Goal: Task Accomplishment & Management: Use online tool/utility

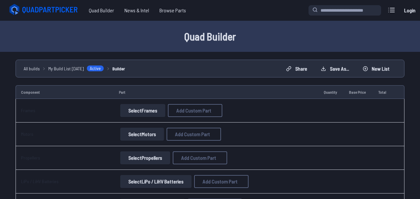
click at [146, 110] on button "Select Frames" at bounding box center [142, 110] width 45 height 13
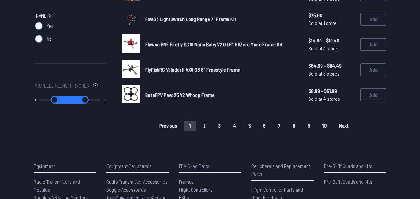
scroll to position [460, 0]
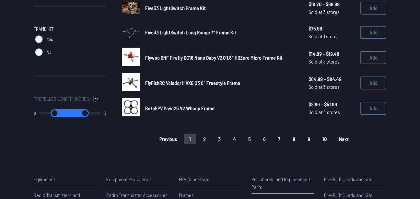
click at [345, 141] on span "Next" at bounding box center [344, 139] width 10 height 5
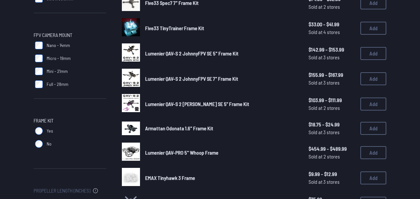
scroll to position [370, 0]
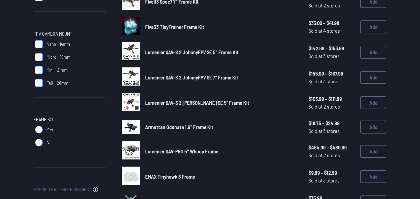
click at [128, 71] on img at bounding box center [131, 76] width 18 height 18
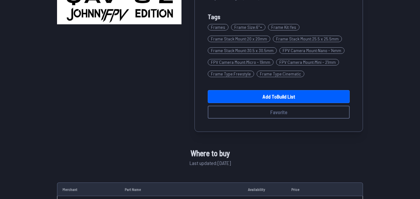
scroll to position [148, 0]
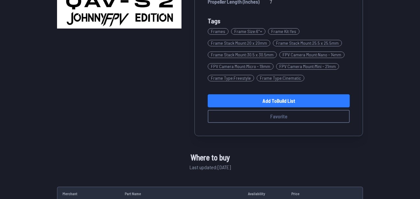
click at [306, 101] on link "Add to Build List" at bounding box center [279, 100] width 142 height 13
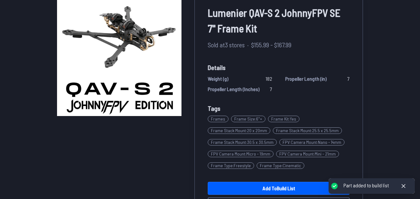
scroll to position [70, 0]
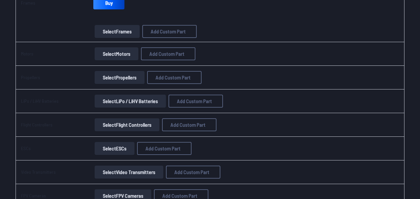
scroll to position [148, 0]
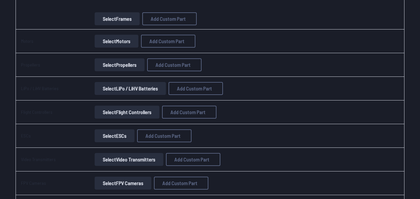
click at [111, 41] on button "Select Motors" at bounding box center [117, 41] width 44 height 13
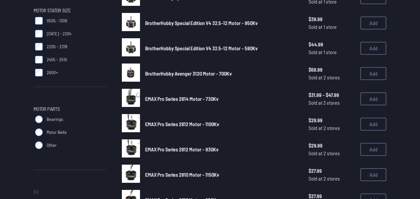
scroll to position [218, 0]
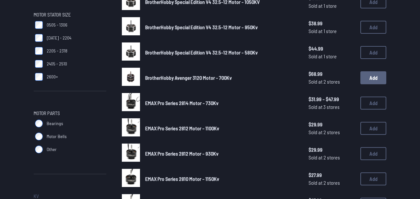
click at [374, 82] on button "Add" at bounding box center [374, 77] width 26 height 13
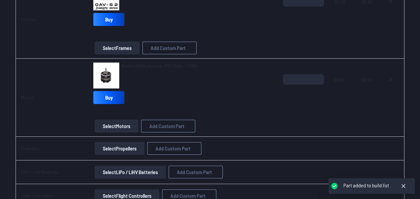
scroll to position [145, 0]
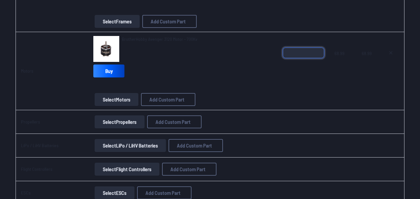
click at [319, 49] on input "*" at bounding box center [303, 53] width 41 height 10
type input "*"
click at [319, 49] on input "*" at bounding box center [303, 53] width 41 height 10
click at [122, 119] on button "Select Propellers" at bounding box center [120, 121] width 50 height 13
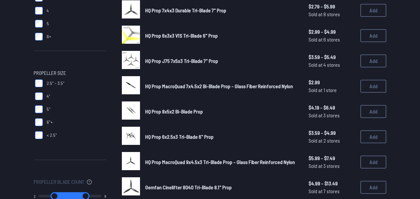
scroll to position [135, 0]
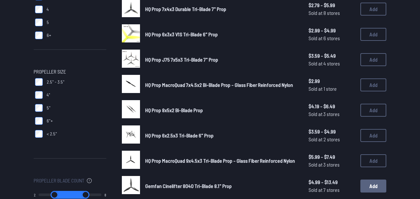
click at [373, 184] on button "Add" at bounding box center [374, 186] width 26 height 13
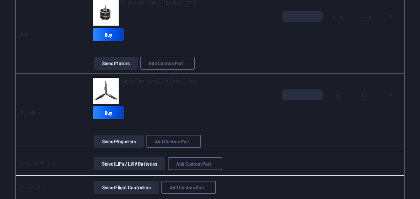
scroll to position [178, 0]
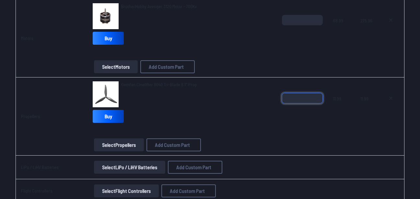
click at [319, 95] on input "*" at bounding box center [302, 98] width 41 height 10
type input "*"
click at [318, 95] on input "*" at bounding box center [302, 98] width 41 height 10
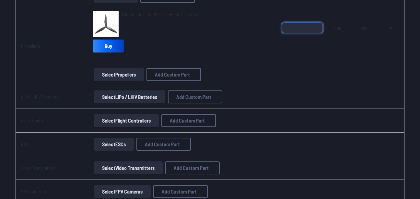
scroll to position [250, 0]
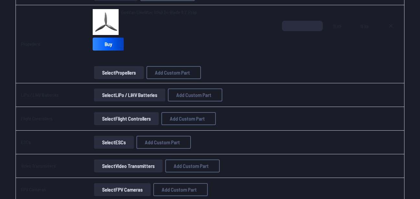
click at [146, 98] on button "Select LiPo / LiHV Batteries" at bounding box center [129, 95] width 71 height 13
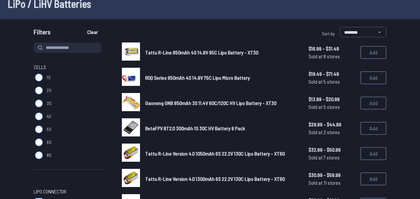
scroll to position [42, 0]
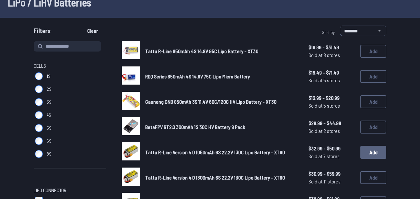
click at [373, 150] on button "Add" at bounding box center [374, 152] width 26 height 13
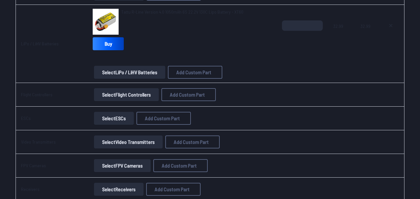
scroll to position [321, 0]
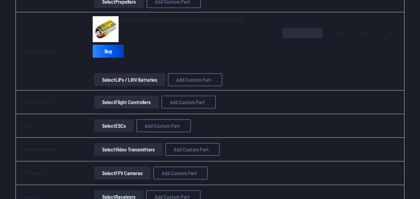
click at [132, 104] on button "Select Flight Controllers" at bounding box center [126, 102] width 65 height 13
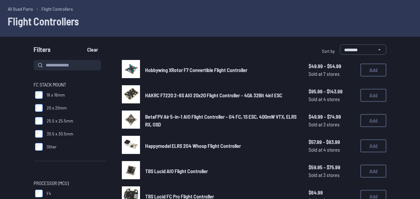
scroll to position [26, 0]
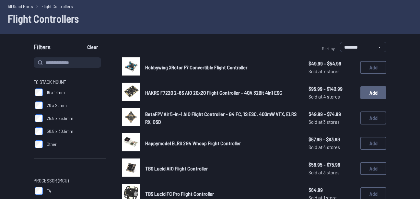
click at [382, 94] on button "Add" at bounding box center [374, 92] width 26 height 13
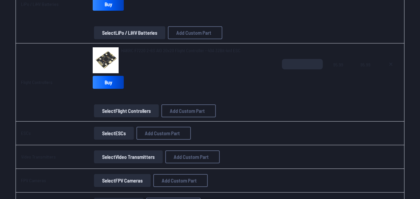
scroll to position [409, 0]
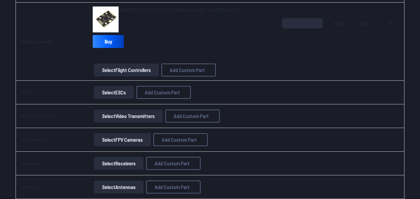
click at [121, 88] on button "Select ESCs" at bounding box center [114, 92] width 40 height 13
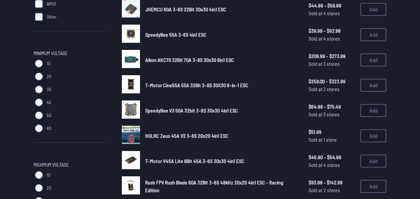
scroll to position [314, 0]
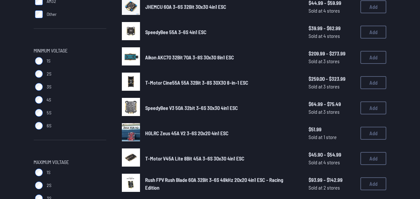
click at [366, 134] on button "Add" at bounding box center [374, 133] width 26 height 13
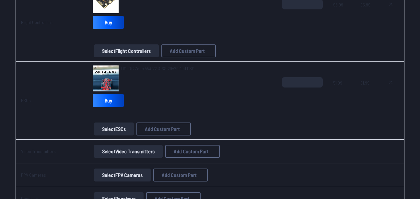
scroll to position [422, 0]
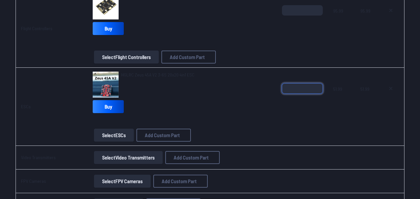
click at [318, 85] on input "*" at bounding box center [302, 88] width 41 height 10
type input "*"
click at [318, 85] on input "*" at bounding box center [302, 88] width 41 height 10
click at [118, 157] on button "Select Video Transmitters" at bounding box center [128, 157] width 69 height 13
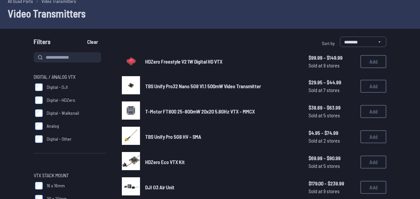
scroll to position [34, 0]
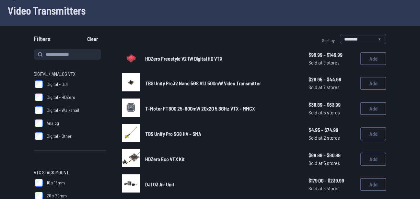
click at [372, 111] on button "Add" at bounding box center [374, 108] width 26 height 13
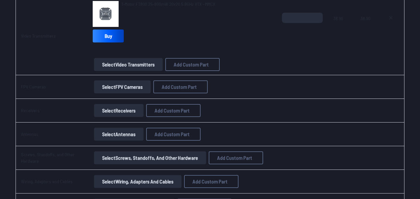
scroll to position [551, 0]
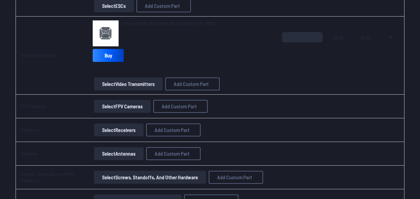
click at [136, 107] on button "Select FPV Cameras" at bounding box center [122, 106] width 57 height 13
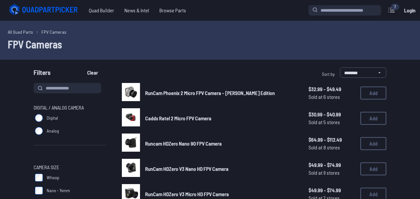
click at [141, 115] on div "Caddx Ratel 2 Micro FPV Camera $30.99 - $40.99 Sold at 5 stores $30.99 - $40.99…" at bounding box center [254, 118] width 265 height 20
click at [272, 70] on div "**********" at bounding box center [300, 73] width 174 height 13
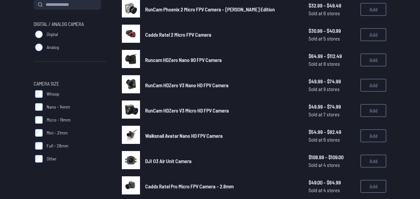
scroll to position [93, 0]
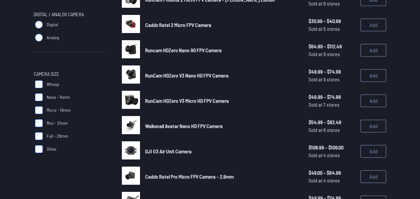
click at [376, 77] on button "Add" at bounding box center [374, 75] width 26 height 13
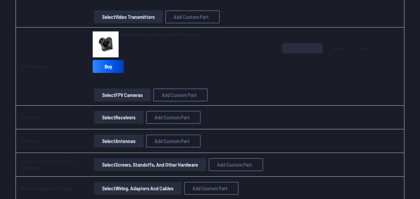
scroll to position [616, 0]
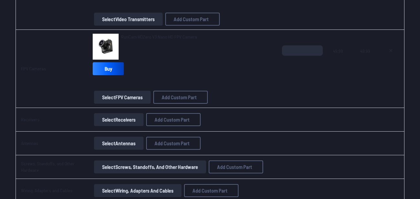
click at [114, 117] on button "Select Receivers" at bounding box center [119, 119] width 50 height 13
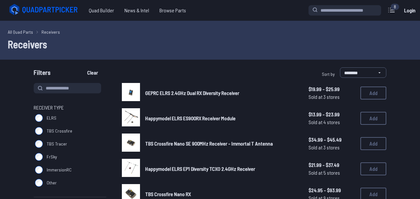
scroll to position [15, 0]
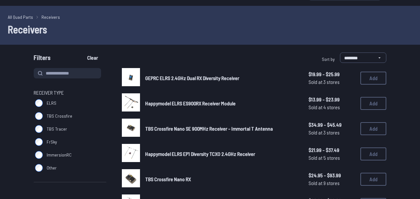
click at [377, 79] on button "Add" at bounding box center [374, 78] width 26 height 13
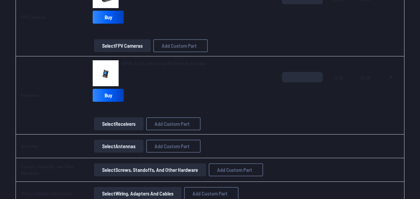
scroll to position [666, 0]
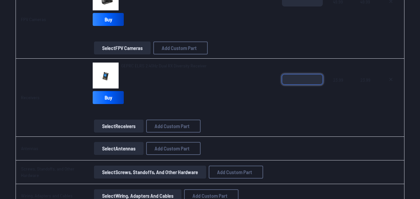
type input "*"
click at [317, 77] on input "*" at bounding box center [302, 79] width 41 height 10
click at [123, 149] on button "Select Antennas" at bounding box center [119, 148] width 50 height 13
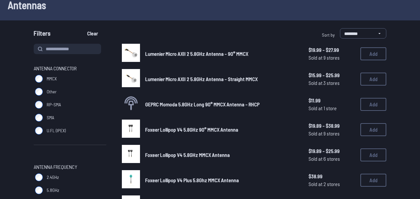
scroll to position [49, 0]
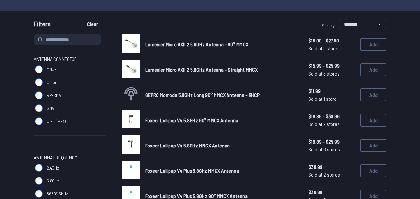
click at [376, 121] on button "Add" at bounding box center [374, 120] width 26 height 13
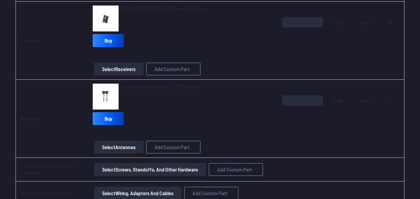
scroll to position [715, 0]
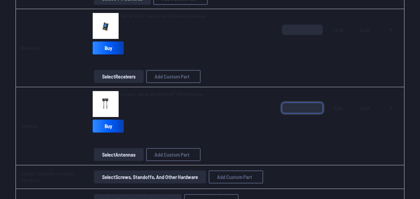
type input "*"
click at [318, 104] on input "*" at bounding box center [302, 108] width 41 height 10
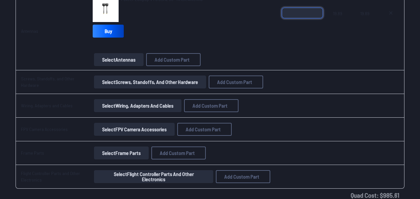
scroll to position [842, 0]
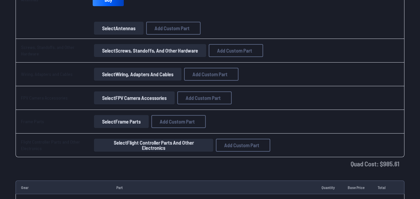
click at [165, 49] on button "Select Screws, Standoffs, and Other Hardware" at bounding box center [150, 50] width 112 height 13
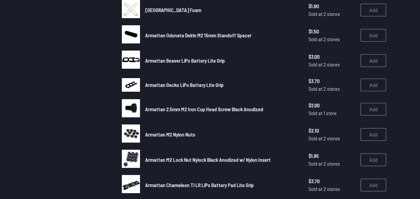
scroll to position [166, 0]
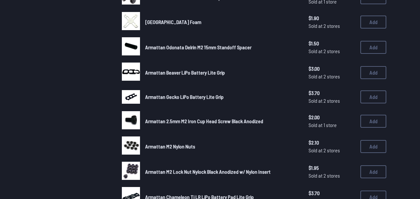
click at [376, 151] on button "Add" at bounding box center [374, 146] width 26 height 13
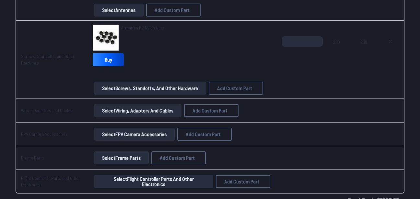
scroll to position [845, 0]
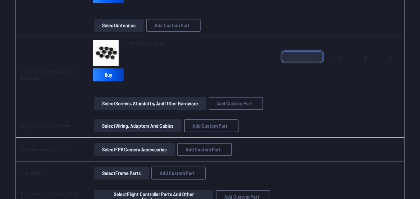
click at [319, 53] on input "*" at bounding box center [302, 57] width 41 height 10
type input "*"
click at [319, 53] on input "*" at bounding box center [302, 57] width 41 height 10
click at [152, 105] on button "Select Screws, Standoffs, and Other Hardware" at bounding box center [150, 103] width 112 height 13
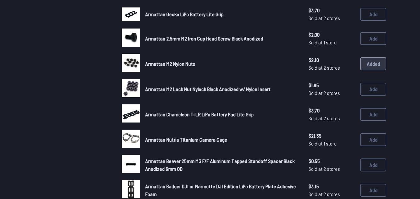
scroll to position [244, 0]
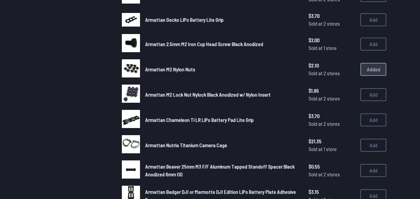
click at [385, 47] on button "Add" at bounding box center [374, 44] width 26 height 13
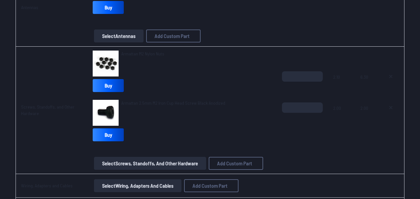
scroll to position [813, 0]
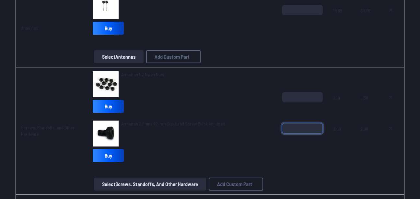
click at [319, 126] on input "*" at bounding box center [302, 128] width 41 height 10
type input "*"
click at [319, 126] on input "*" at bounding box center [302, 128] width 41 height 10
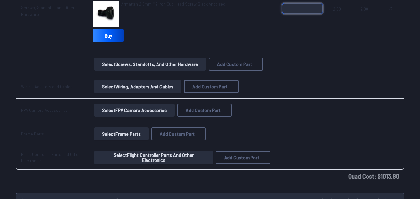
scroll to position [928, 0]
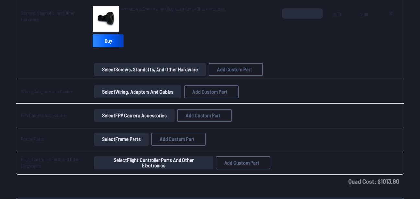
click at [157, 89] on button "Select Wiring, Adapters and Cables" at bounding box center [138, 91] width 88 height 13
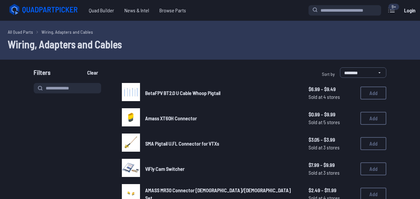
click at [375, 117] on button "Add" at bounding box center [374, 118] width 26 height 13
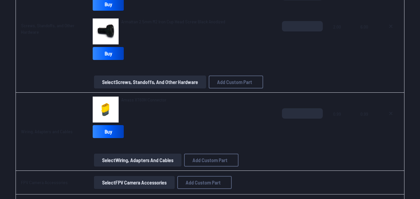
scroll to position [907, 0]
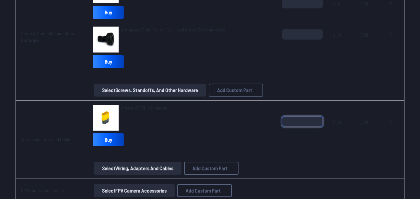
type input "*"
click at [318, 118] on input "*" at bounding box center [302, 121] width 41 height 10
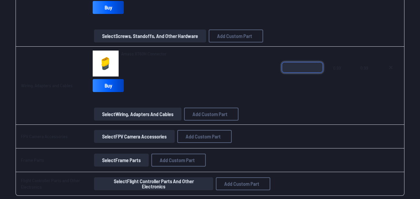
scroll to position [978, 0]
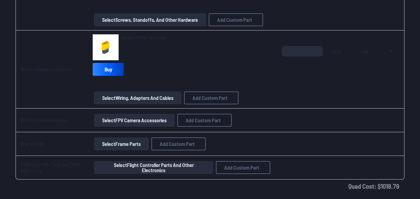
click at [152, 123] on button "Select FPV Camera Accessories" at bounding box center [134, 120] width 81 height 13
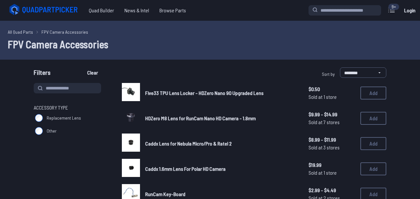
click at [378, 92] on button "Add" at bounding box center [374, 93] width 26 height 13
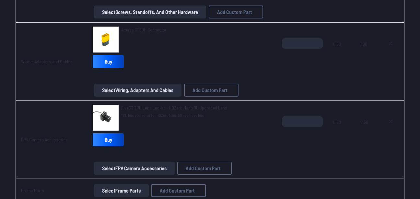
scroll to position [1025, 0]
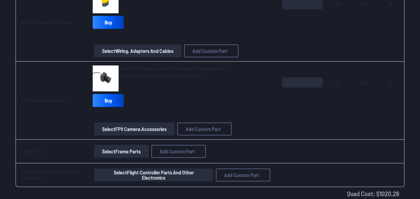
click at [126, 153] on button "Select Frame Parts" at bounding box center [121, 151] width 55 height 13
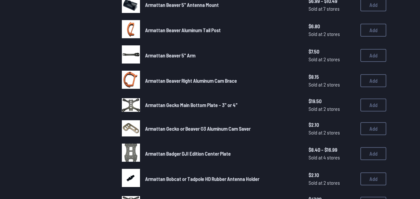
scroll to position [290, 0]
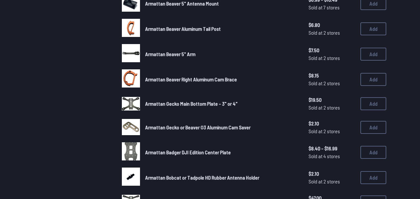
click at [378, 102] on button "Add" at bounding box center [374, 103] width 26 height 13
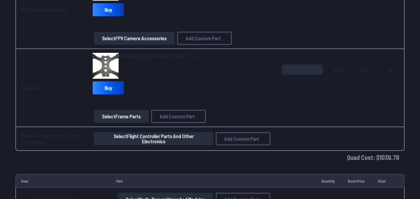
scroll to position [1095, 0]
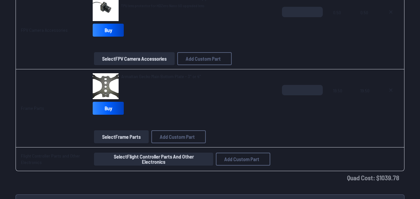
click at [145, 162] on button "Select Flight Controller Parts and Other Electronics" at bounding box center [153, 159] width 119 height 13
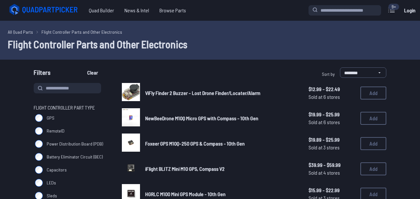
click at [376, 171] on button "Add" at bounding box center [374, 169] width 26 height 13
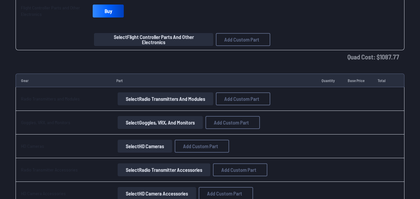
scroll to position [1256, 0]
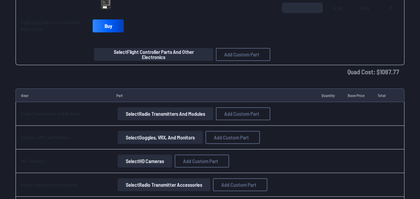
click at [187, 60] on button "Select Flight Controller Parts and Other Electronics" at bounding box center [153, 54] width 119 height 13
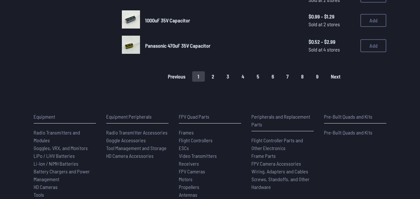
scroll to position [515, 0]
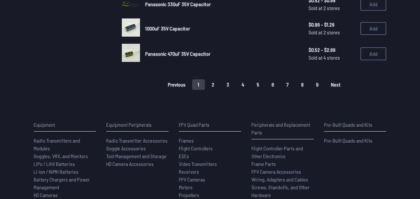
click at [378, 56] on button "Add" at bounding box center [374, 53] width 26 height 13
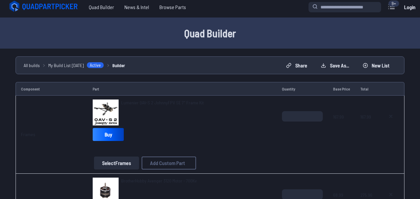
scroll to position [4, 0]
drag, startPoint x: 353, startPoint y: 35, endPoint x: 232, endPoint y: 65, distance: 123.9
click at [232, 65] on ul "All builds My Build List [DATE] Active Builder" at bounding box center [152, 65] width 256 height 7
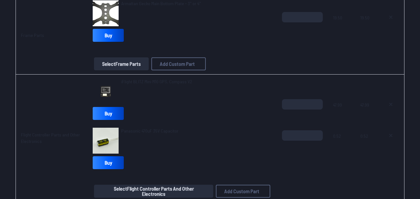
scroll to position [1221, 0]
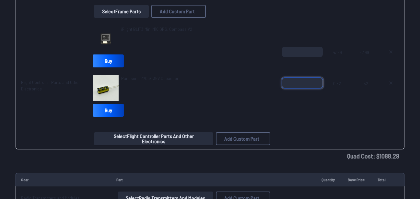
type input "*"
click at [316, 80] on input "*" at bounding box center [302, 83] width 41 height 10
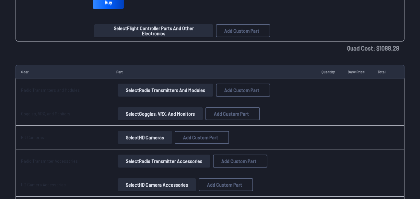
click at [179, 90] on button "Select Radio Transmitters and Modules" at bounding box center [166, 90] width 96 height 13
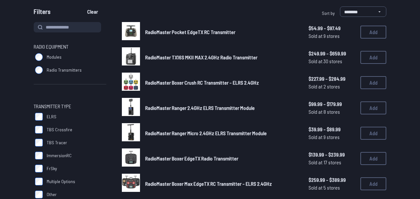
scroll to position [49, 0]
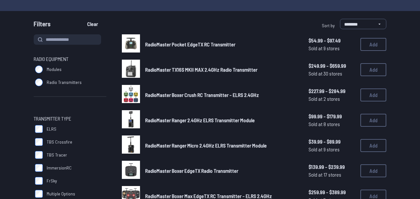
click at [372, 45] on button "Add" at bounding box center [374, 44] width 26 height 13
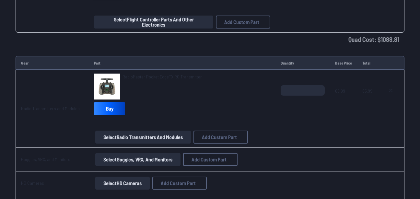
scroll to position [1341, 0]
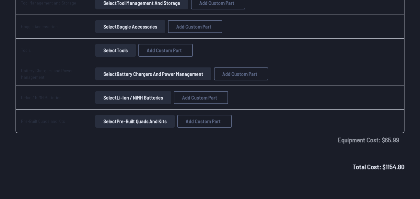
scroll to position [1595, 0]
